Goal: Share content: Share content

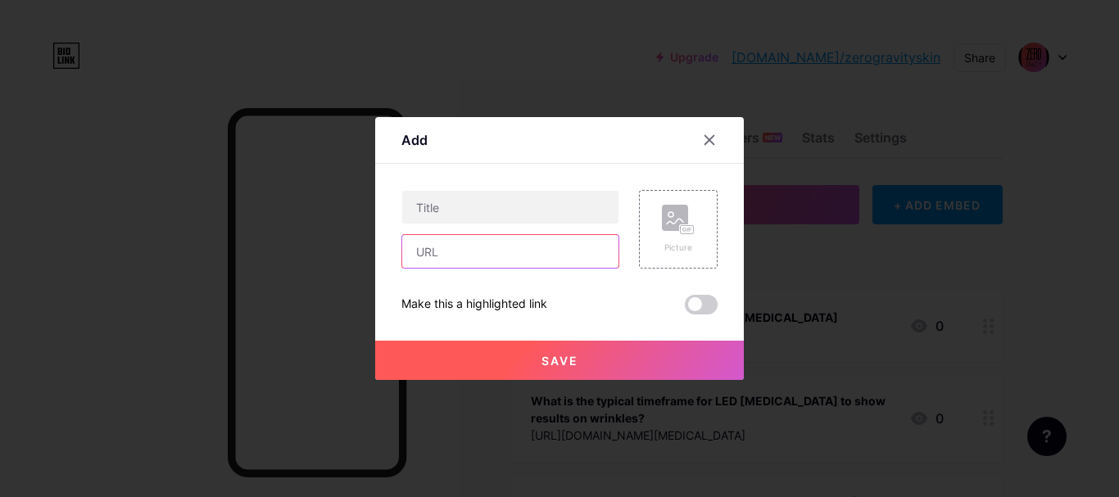
click at [504, 242] on input "text" at bounding box center [510, 251] width 216 height 33
paste input "[URL][DOMAIN_NAME]"
type input "[URL][DOMAIN_NAME]"
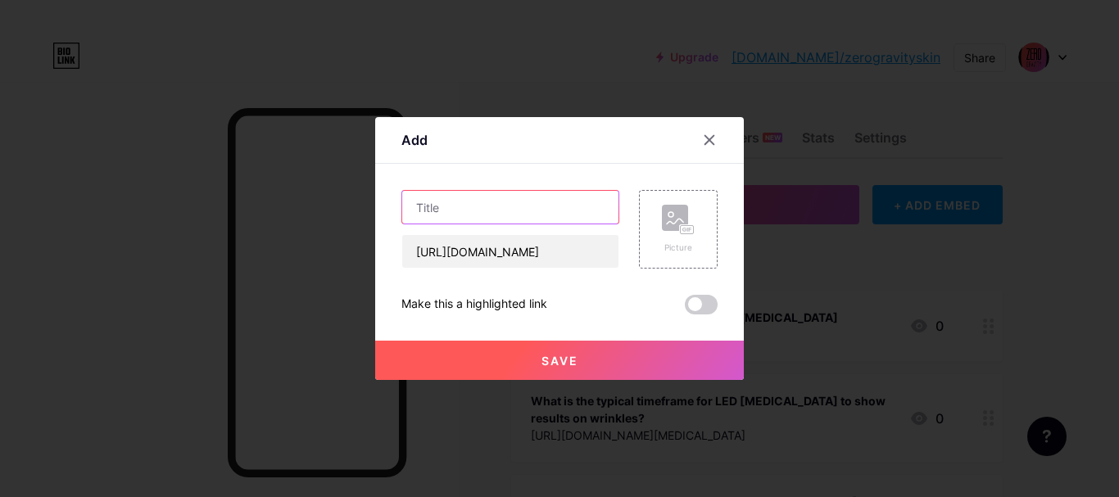
scroll to position [0, 0]
click at [500, 211] on input "text" at bounding box center [510, 207] width 216 height 33
paste input "Glorifico Plus LED [MEDICAL_DATA] for Youthful Skin"
type input "Glorifico Plus LED [MEDICAL_DATA] for Youthful Skin"
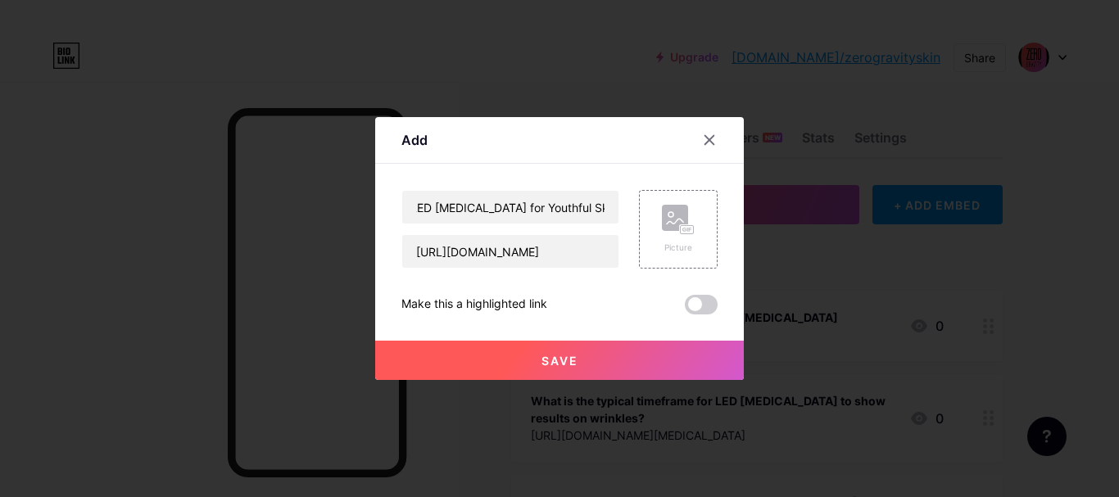
scroll to position [0, 0]
click at [545, 165] on div "Content YouTube Play YouTube video without leaving your page. ADD Vimeo Play Vi…" at bounding box center [559, 239] width 316 height 151
click at [526, 210] on input "Glorifico Plus LED [MEDICAL_DATA] for Youthful Skin" at bounding box center [510, 207] width 216 height 33
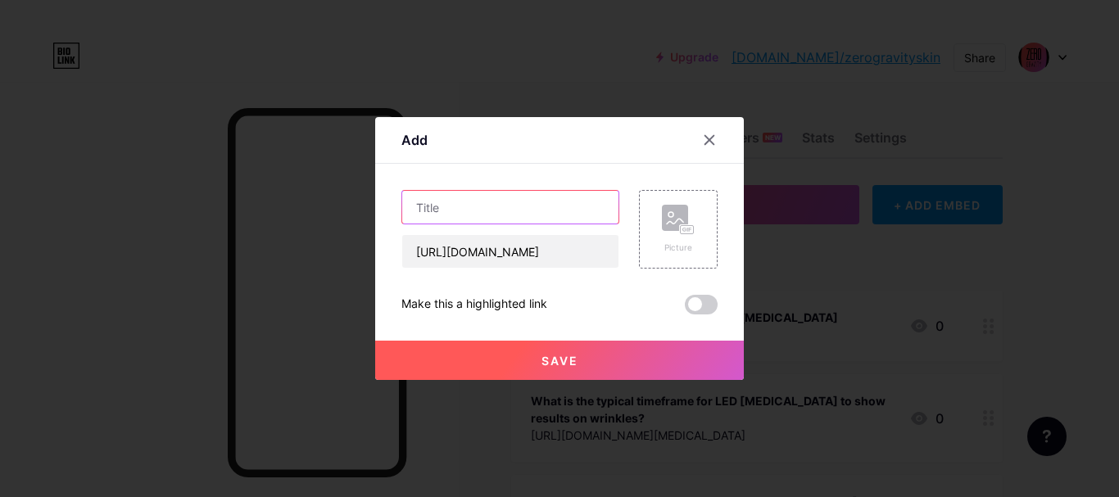
click at [581, 210] on input "text" at bounding box center [510, 207] width 216 height 33
paste input "Discover the Elegance of Silver Blue Pro Luxury Kit"
type input "Discover the Elegance of Silver Blue Pro Luxury Kit"
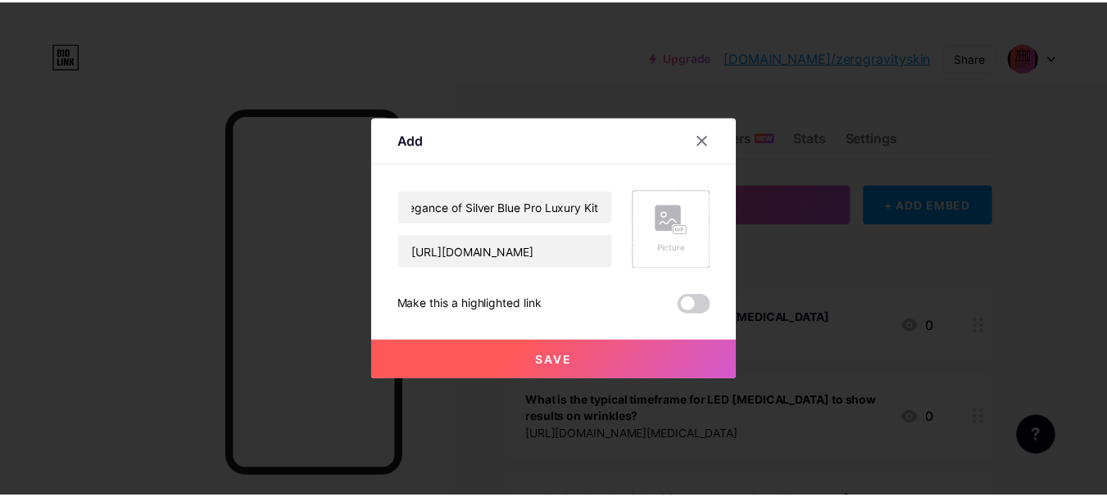
scroll to position [0, 0]
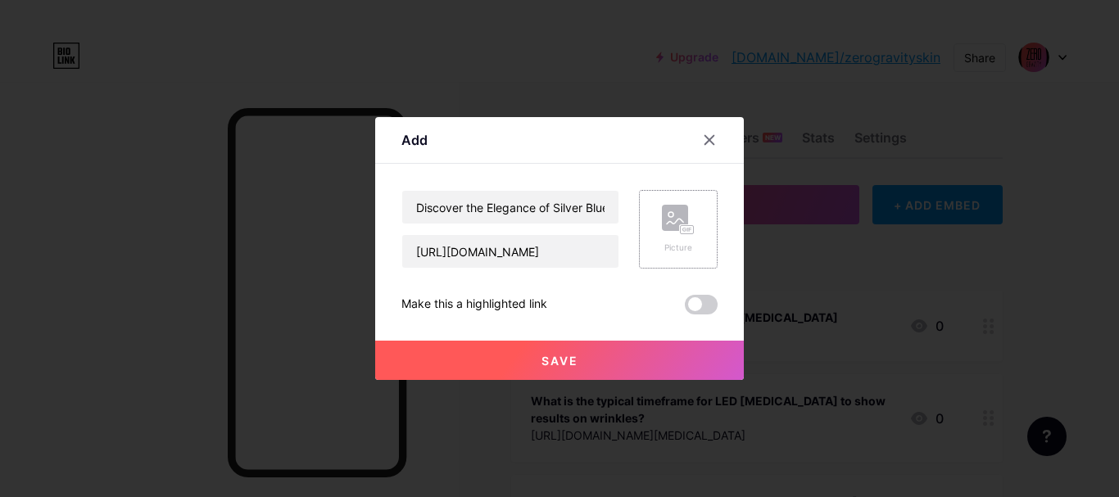
click at [685, 236] on div "Picture" at bounding box center [678, 229] width 33 height 49
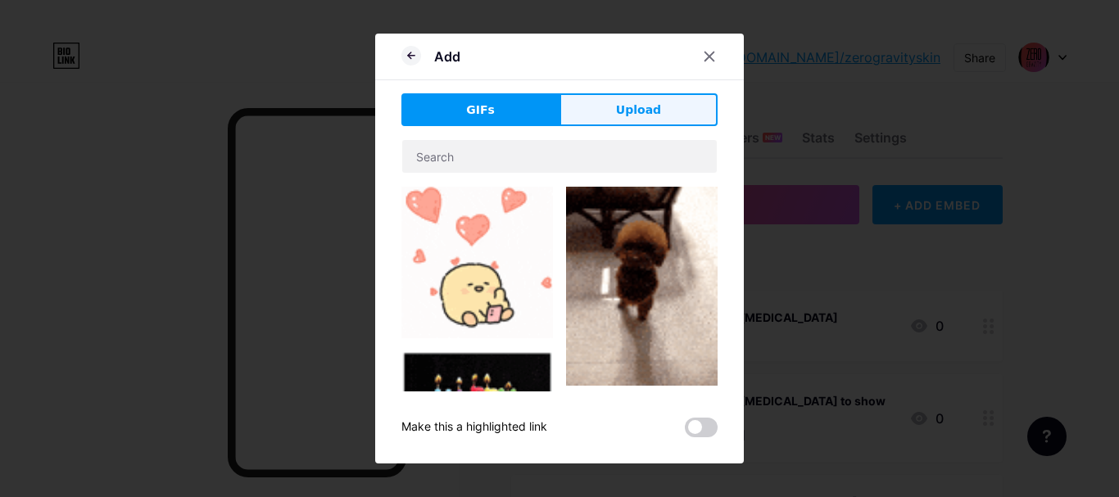
click at [616, 116] on span "Upload" at bounding box center [638, 110] width 45 height 17
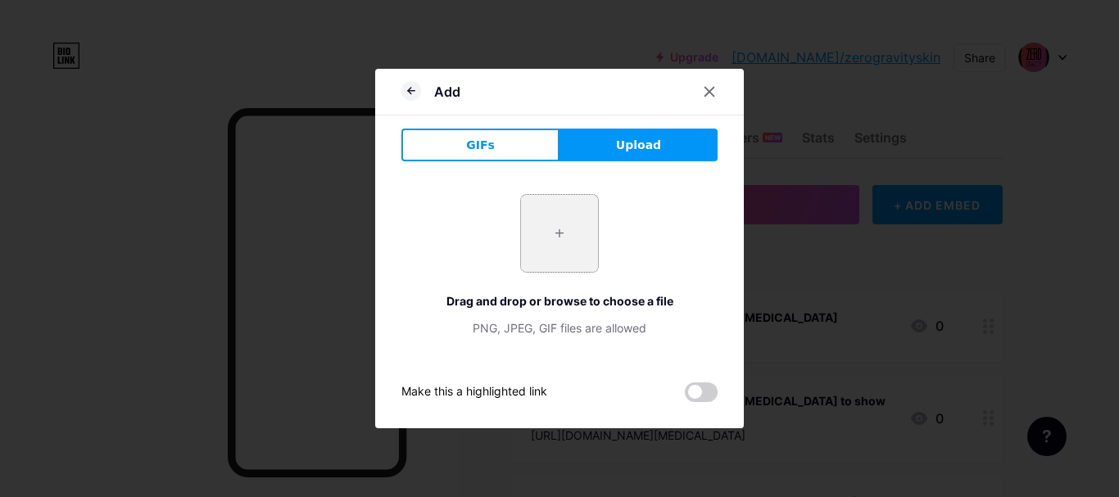
click at [547, 229] on input "file" at bounding box center [559, 233] width 77 height 77
type input "C:\fakepath\Discover the Elegance of Silver Blue Pro Luxury Kit.jpg"
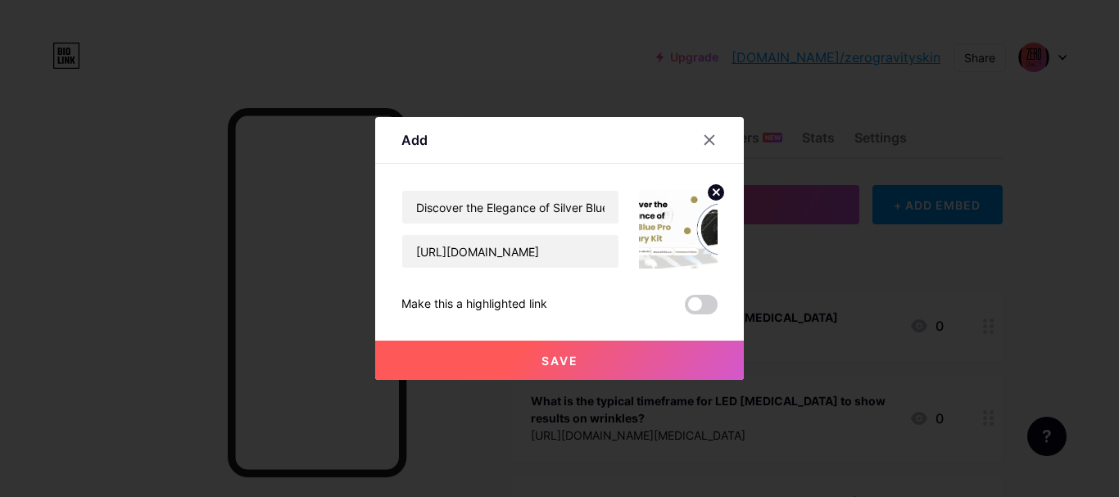
click at [559, 355] on span "Save" at bounding box center [559, 361] width 37 height 14
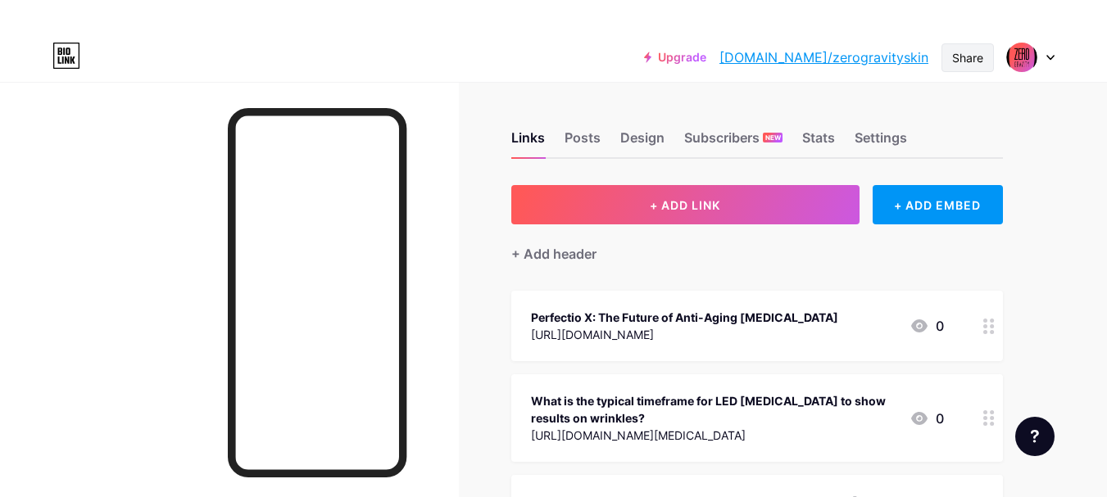
click at [958, 50] on div "Share" at bounding box center [967, 57] width 31 height 17
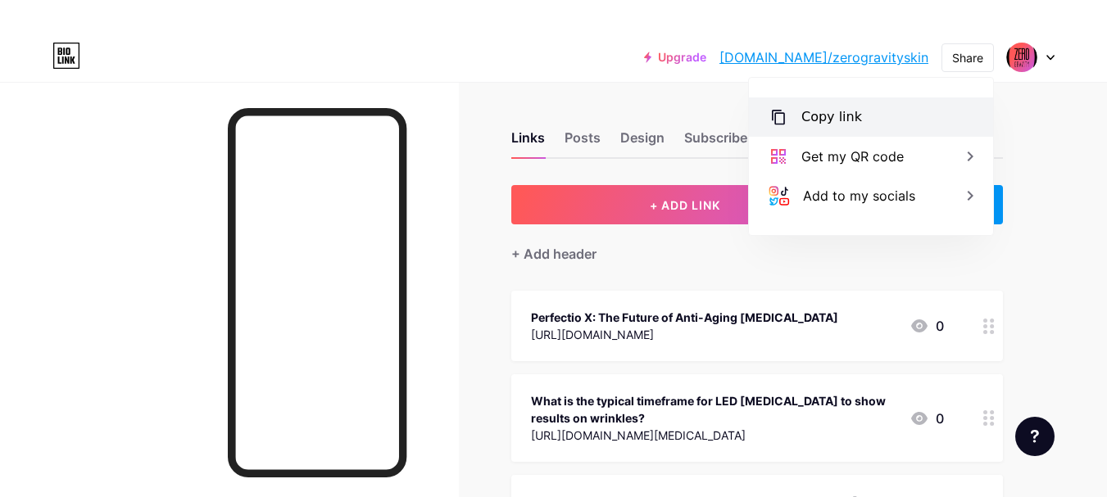
click at [866, 103] on div "Copy link" at bounding box center [871, 116] width 244 height 39
